Goal: Task Accomplishment & Management: Use online tool/utility

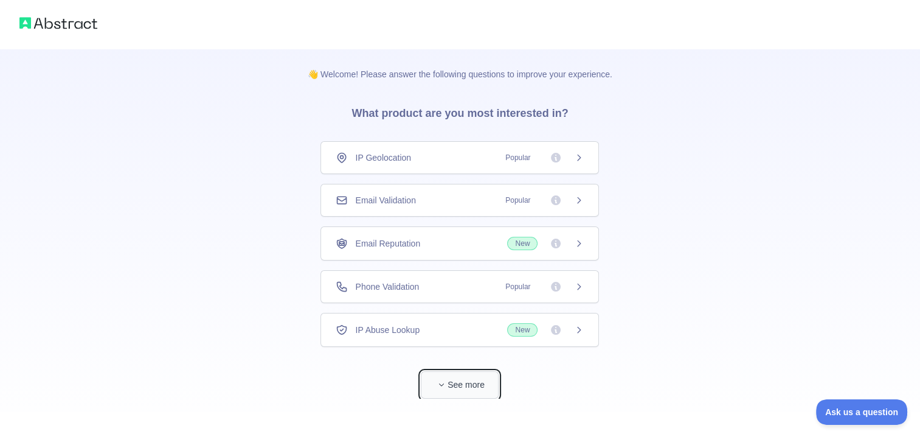
click at [444, 381] on icon "button" at bounding box center [441, 384] width 7 height 7
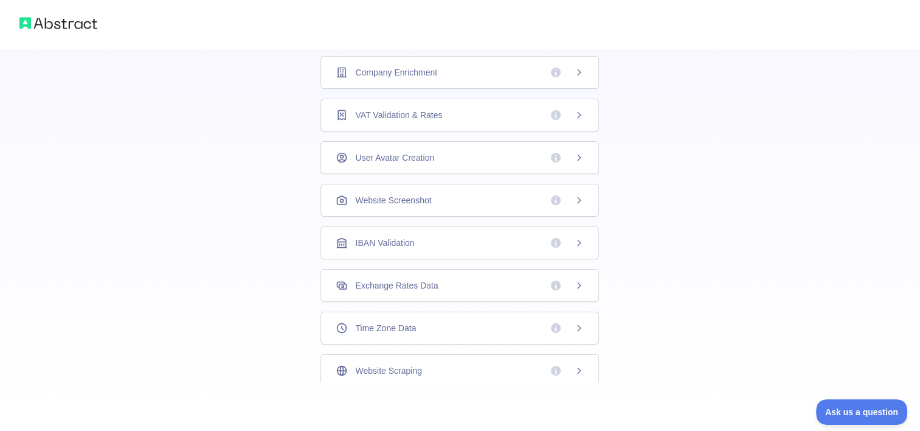
click at [574, 74] on icon at bounding box center [579, 73] width 10 height 10
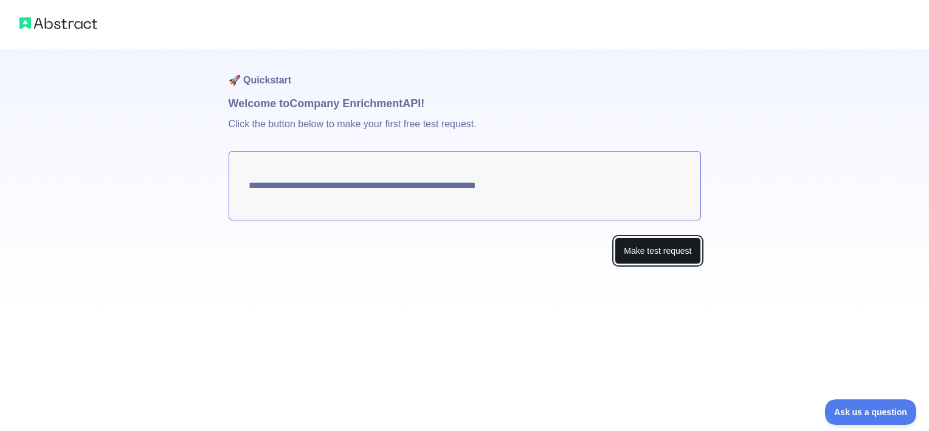
click at [625, 240] on button "Make test request" at bounding box center [658, 250] width 86 height 27
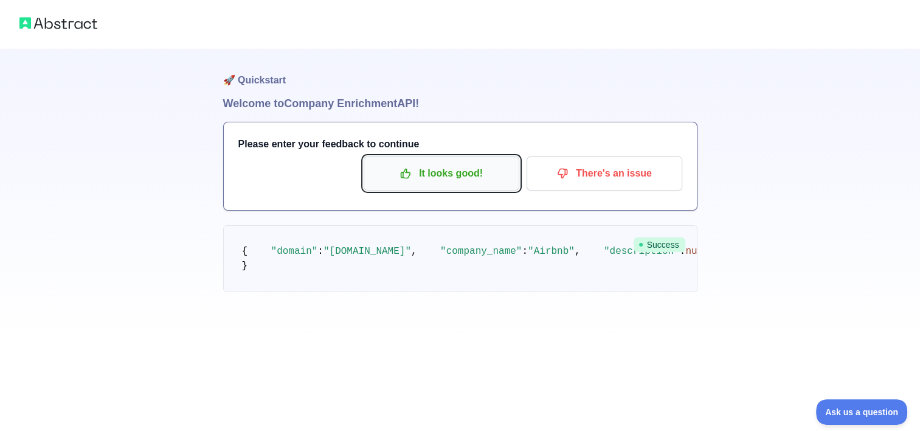
click at [472, 171] on p "It looks good!" at bounding box center [441, 173] width 137 height 21
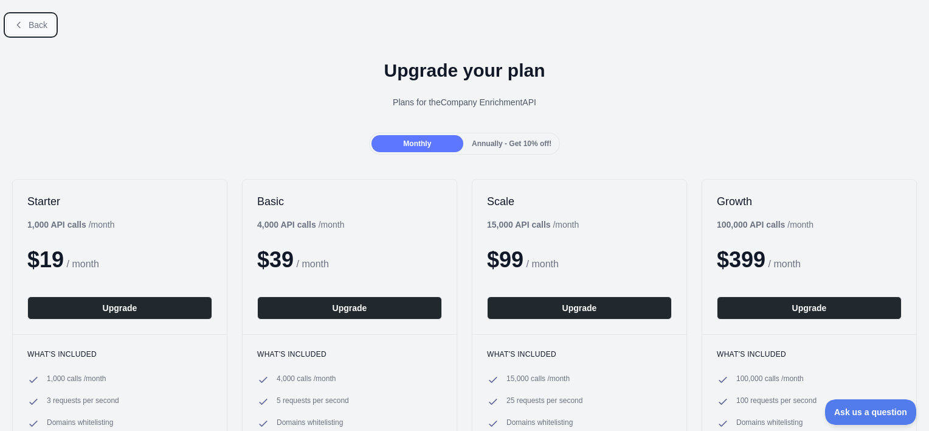
click at [43, 22] on span "Back" at bounding box center [38, 25] width 19 height 10
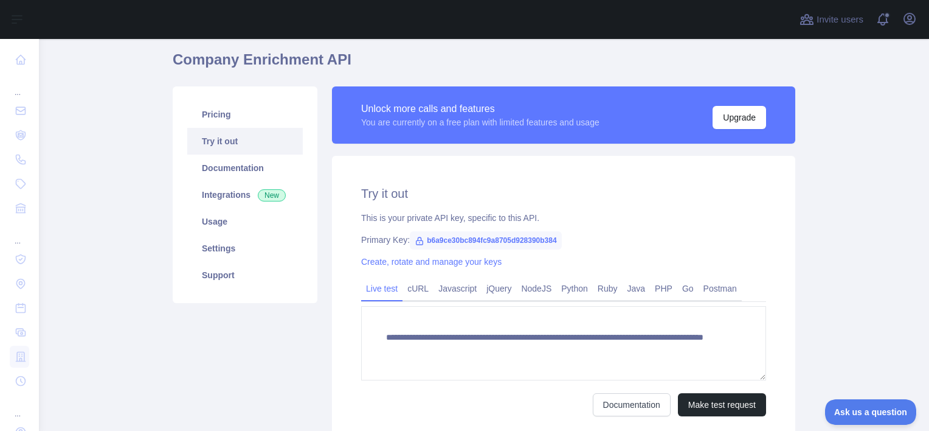
scroll to position [67, 0]
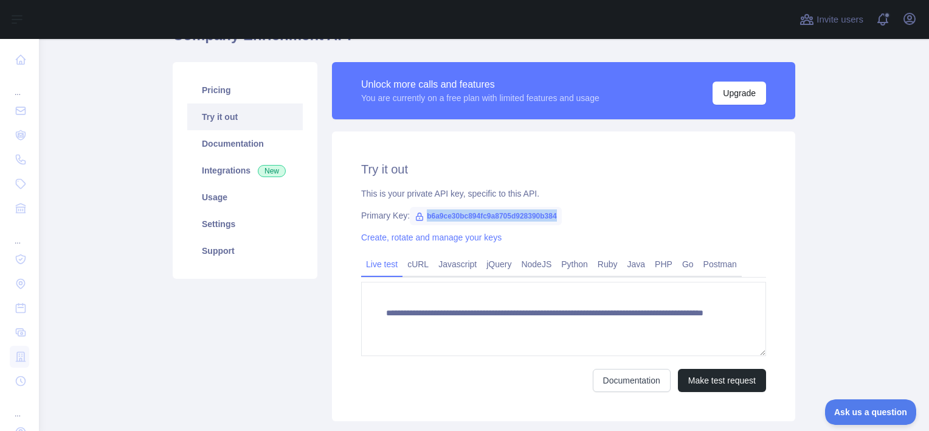
drag, startPoint x: 549, startPoint y: 216, endPoint x: 406, endPoint y: 217, distance: 142.9
click at [410, 217] on span "b6a9ce30bc894fc9a8705d928390b384" at bounding box center [486, 216] width 152 height 18
copy span "b6a9ce30bc894fc9a8705d928390b384"
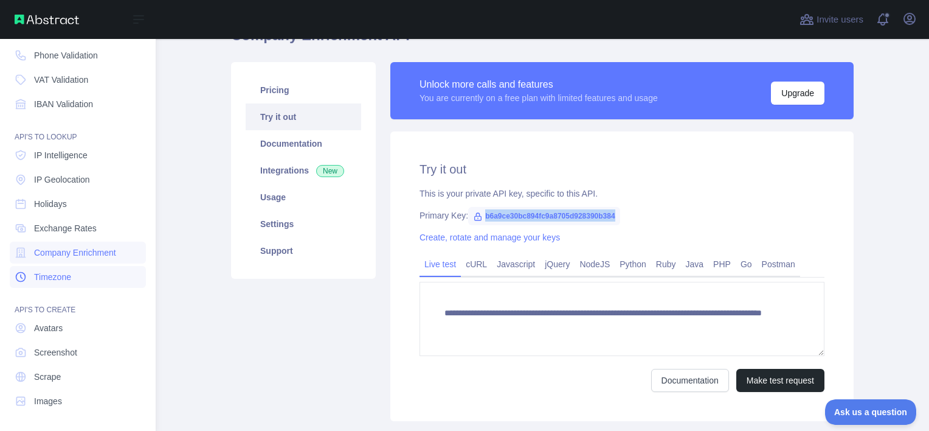
scroll to position [105, 0]
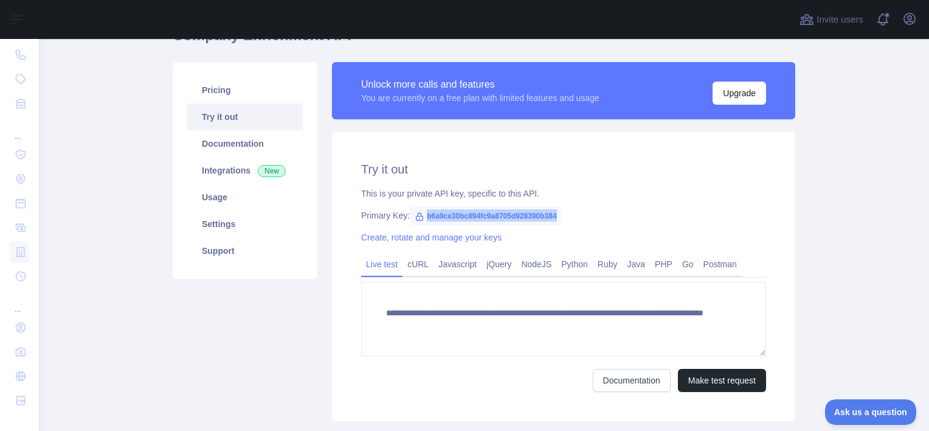
copy span "b6a9ce30bc894fc9a8705d928390b384"
